Goal: Task Accomplishment & Management: Use online tool/utility

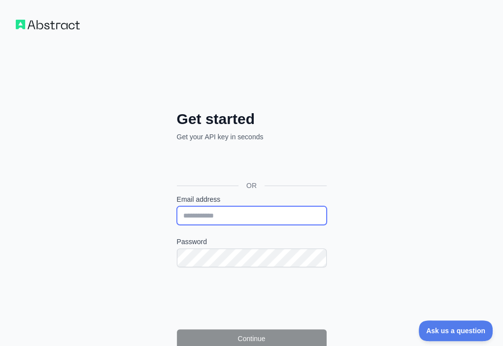
click at [177, 206] on input "Email address" at bounding box center [252, 215] width 150 height 19
paste input "**********"
type input "**********"
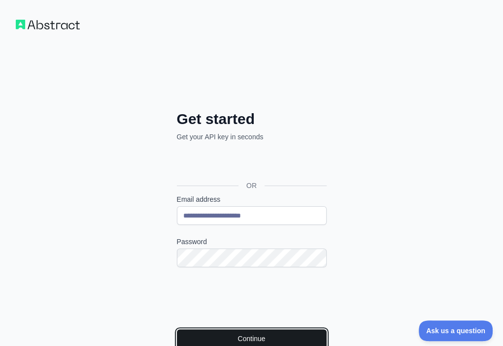
click at [177, 330] on button "Continue" at bounding box center [252, 339] width 150 height 19
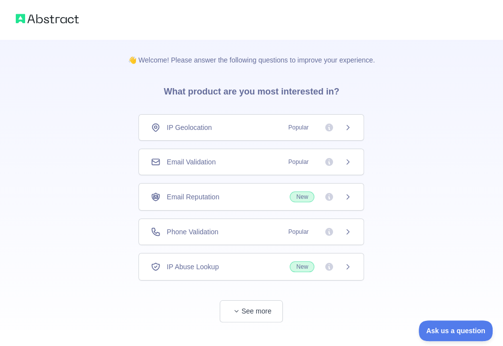
click at [207, 158] on span "Email Validation" at bounding box center [191, 162] width 49 height 10
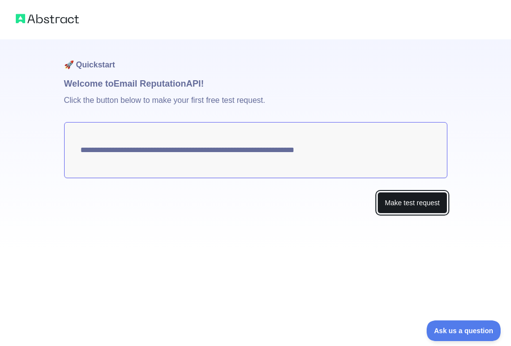
click at [399, 205] on button "Make test request" at bounding box center [411, 203] width 69 height 22
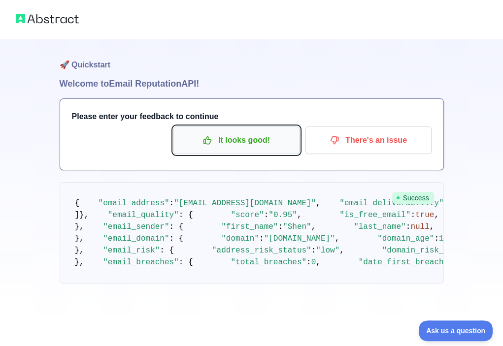
click at [231, 144] on p "It looks good!" at bounding box center [236, 140] width 111 height 17
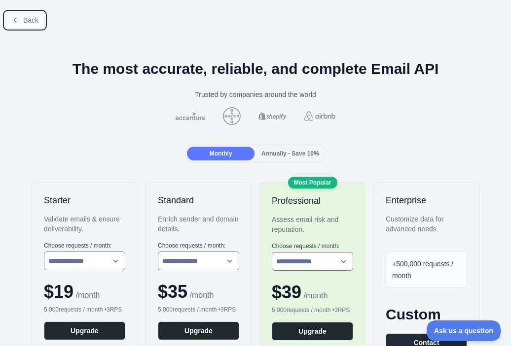
click at [34, 22] on span "Back" at bounding box center [30, 20] width 15 height 8
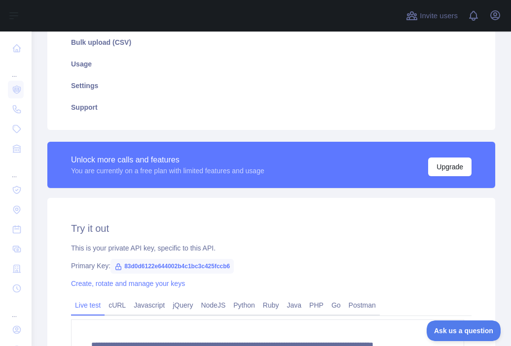
scroll to position [197, 0]
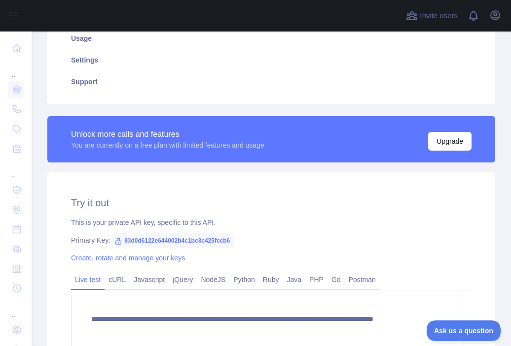
click at [210, 240] on span "83d0d6122e644002b4c1bc3c425fccb6" at bounding box center [171, 241] width 123 height 15
copy span "83d0d6122e644002b4c1bc3c425fccb6"
